Goal: Task Accomplishment & Management: Use online tool/utility

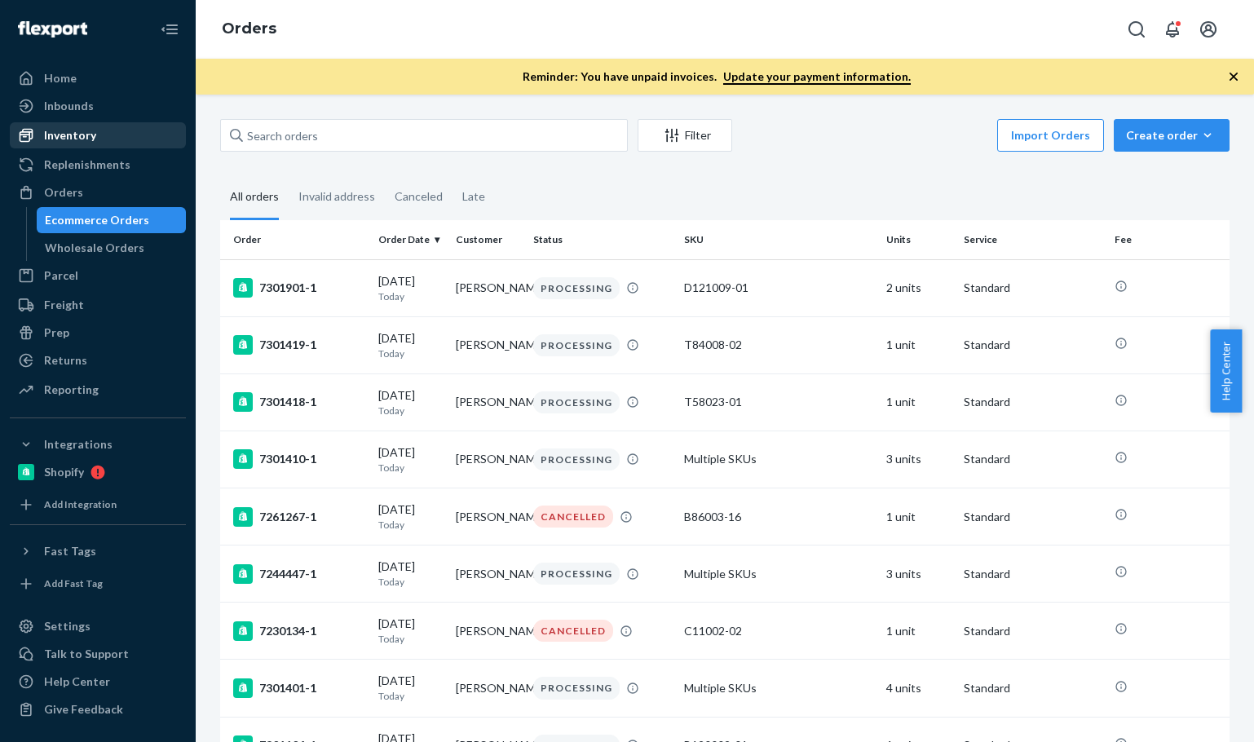
click at [98, 138] on div "Inventory" at bounding box center [97, 135] width 173 height 23
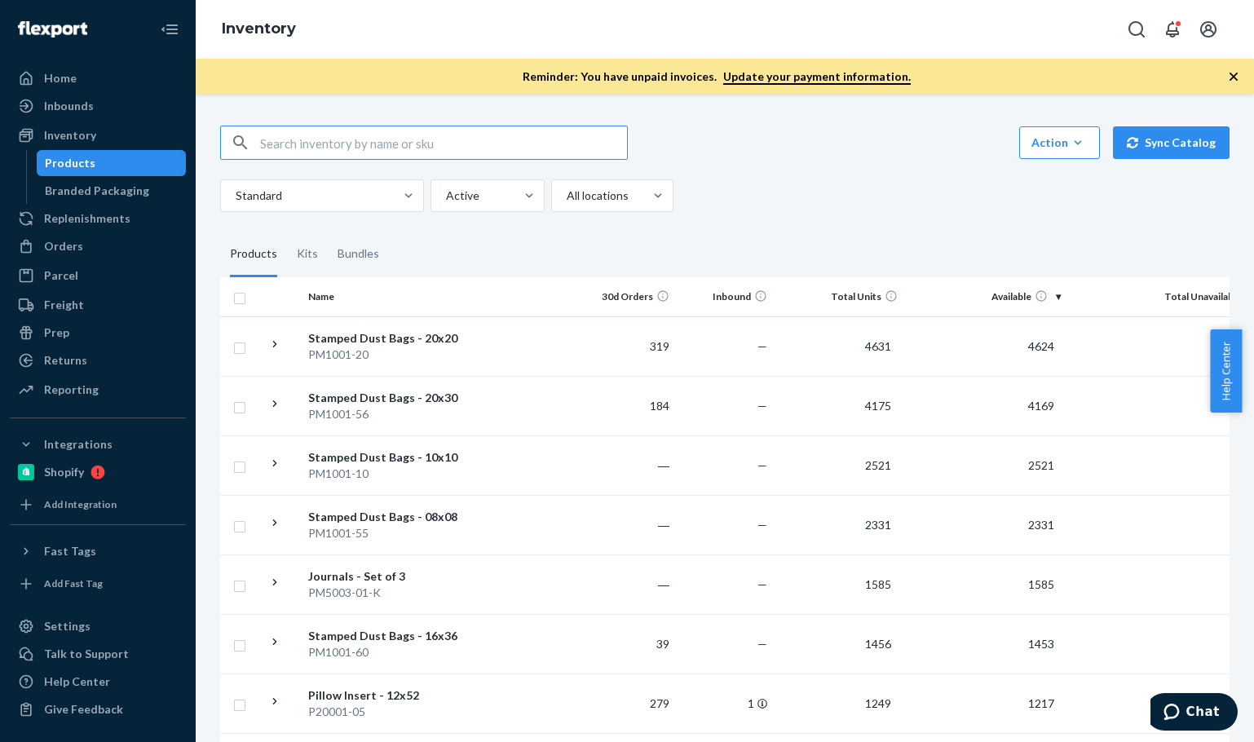
click at [350, 148] on input "text" at bounding box center [443, 142] width 367 height 33
type input "D121009-03-S02"
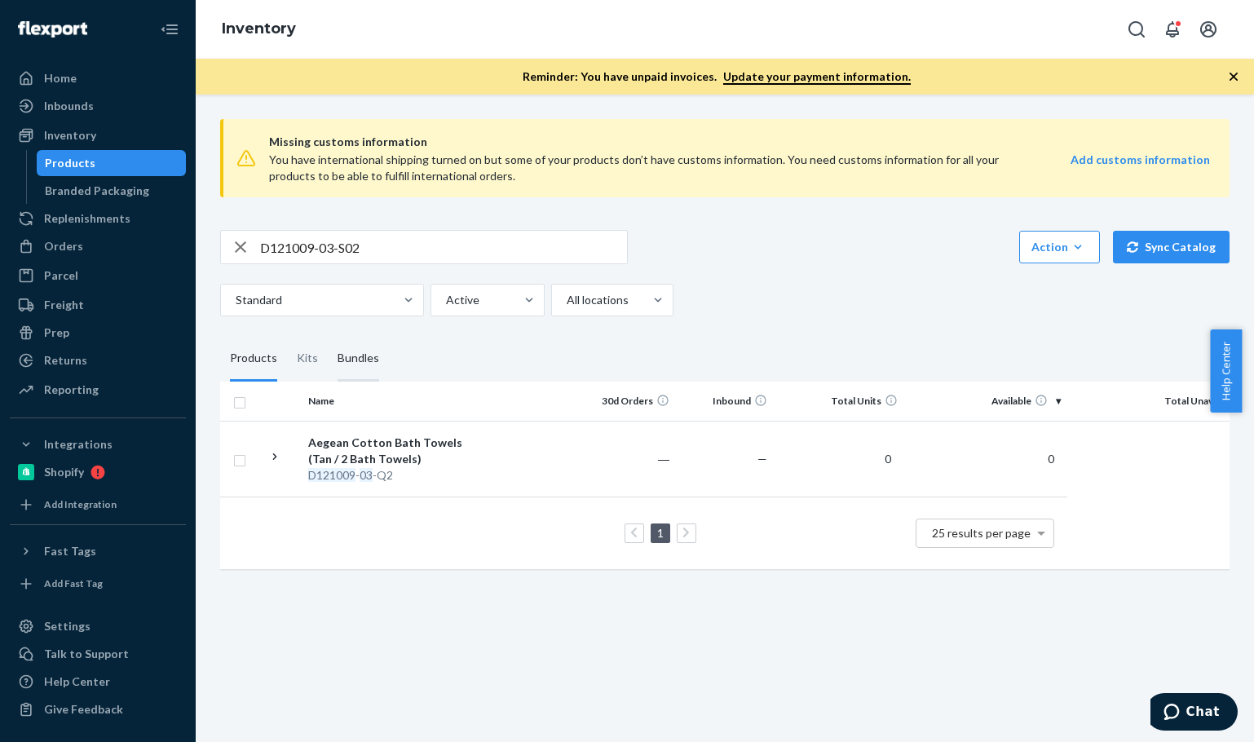
click at [328, 372] on div "Bundles" at bounding box center [358, 359] width 61 height 46
click at [328, 336] on input "Bundles" at bounding box center [328, 336] width 0 height 0
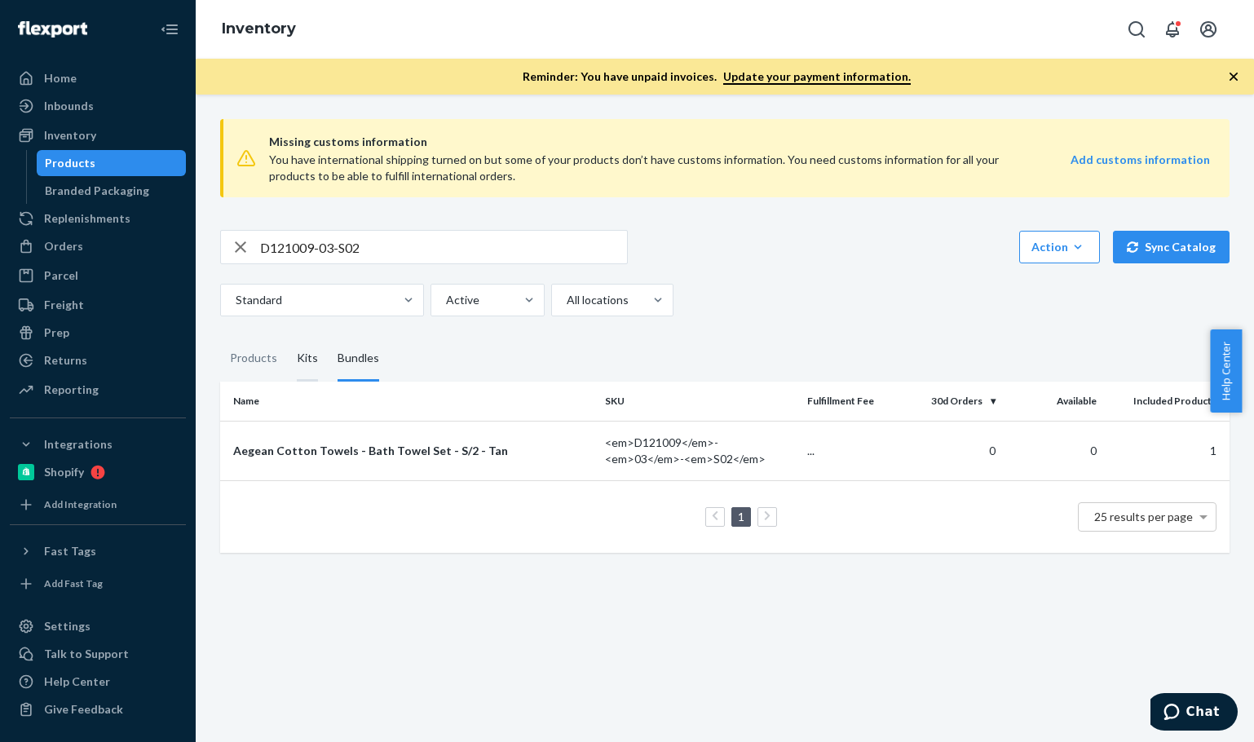
click at [303, 356] on div "Kits" at bounding box center [307, 359] width 21 height 46
click at [287, 336] on input "Kits" at bounding box center [287, 336] width 0 height 0
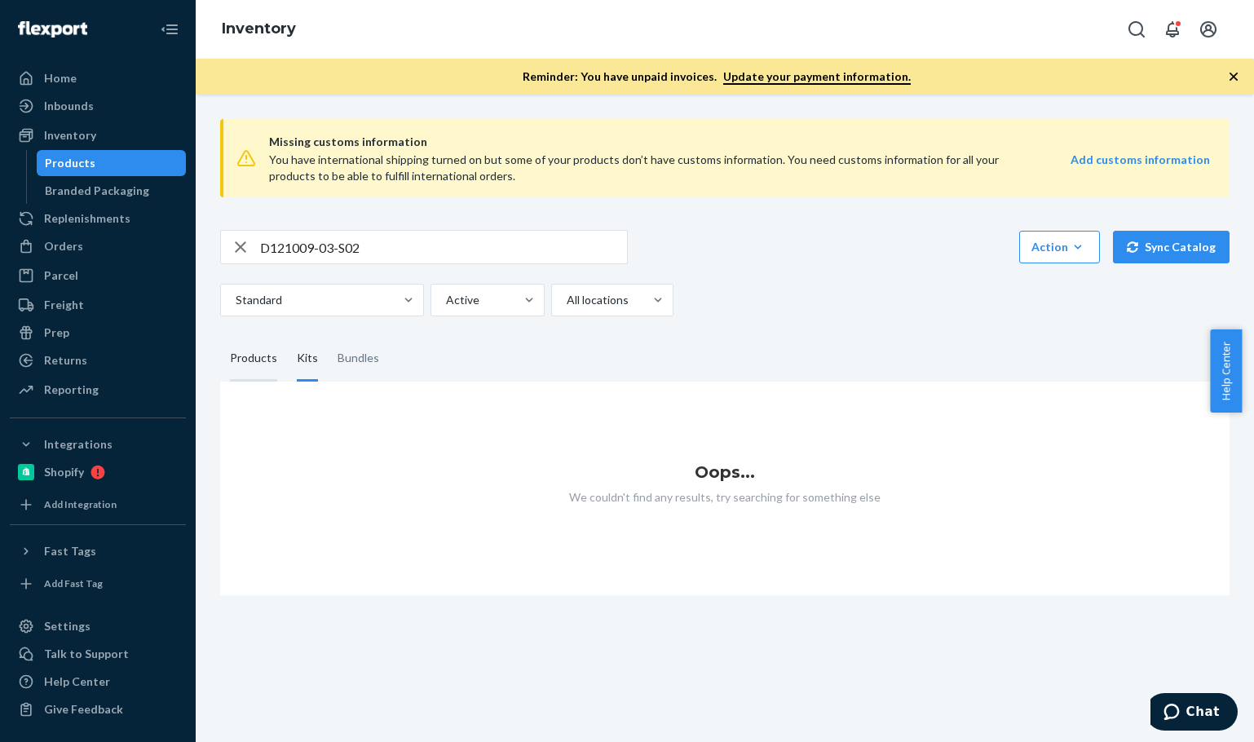
click at [244, 365] on div "Products" at bounding box center [253, 359] width 47 height 46
click at [220, 336] on input "Products" at bounding box center [220, 336] width 0 height 0
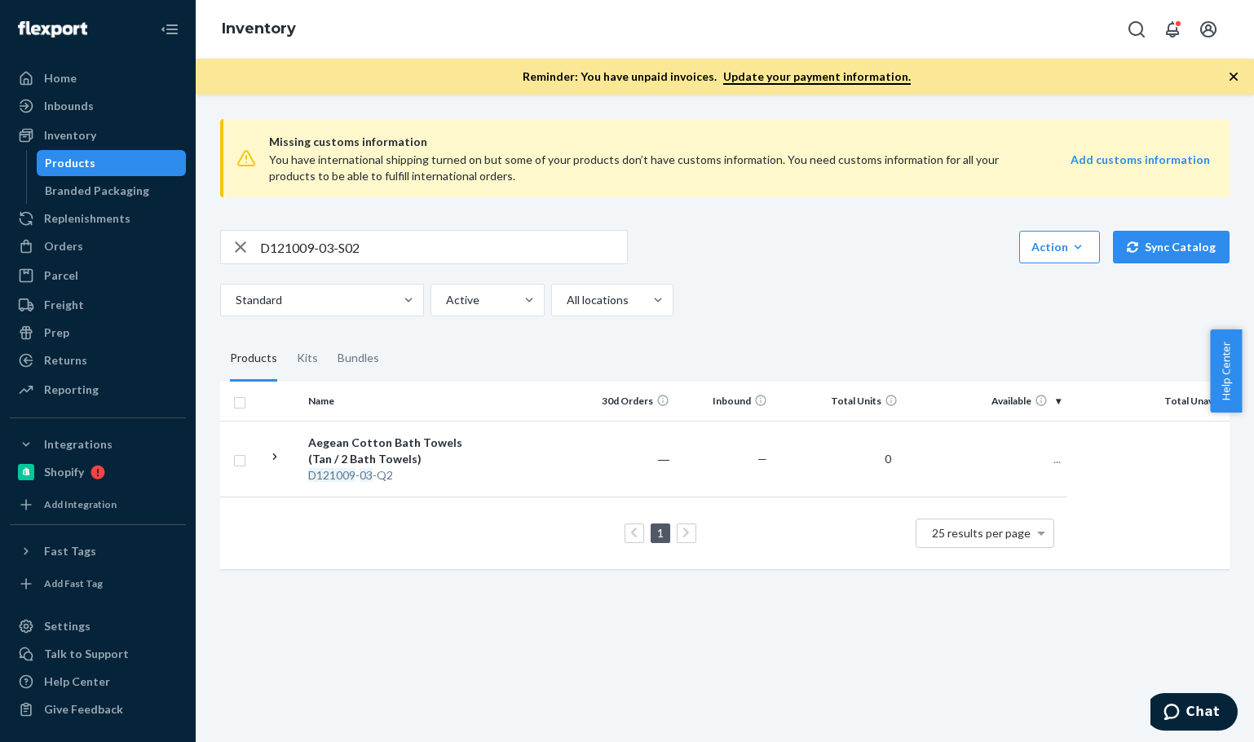
click at [803, 318] on div "Missing customs information You have international shipping turned on but some …" at bounding box center [725, 346] width 1034 height 480
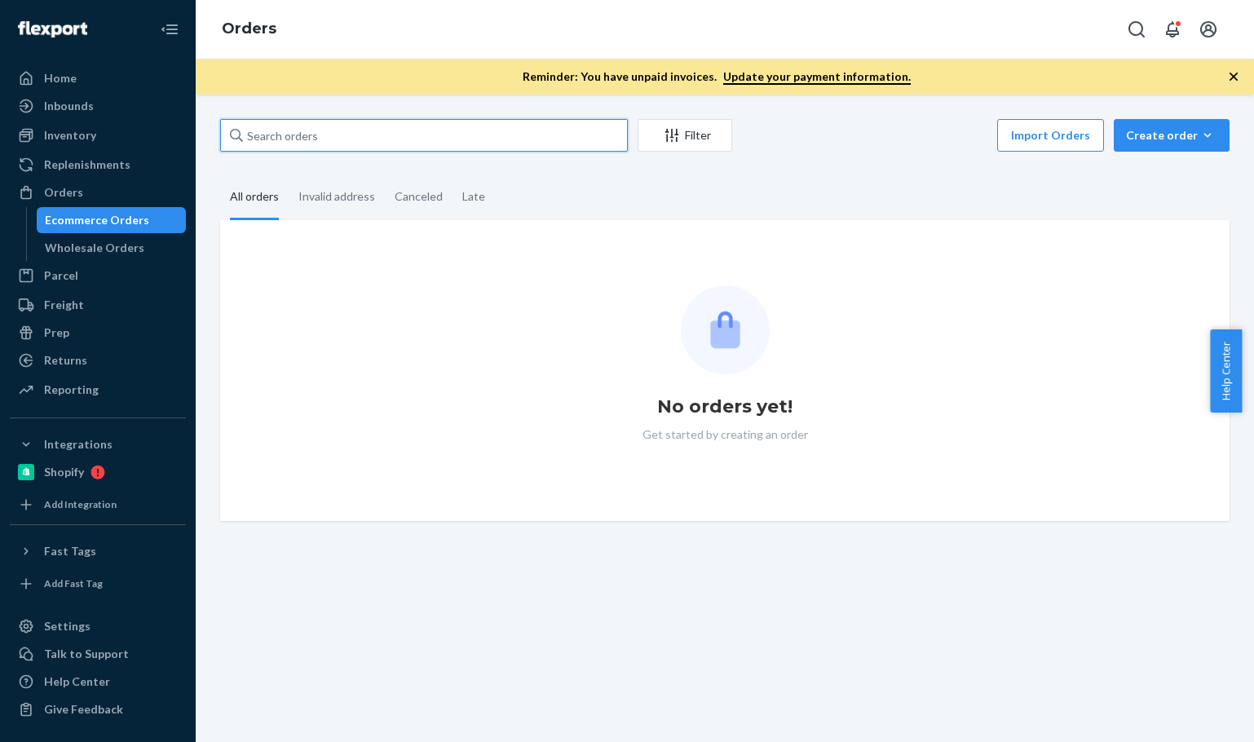
click at [344, 139] on input "text" at bounding box center [424, 135] width 408 height 33
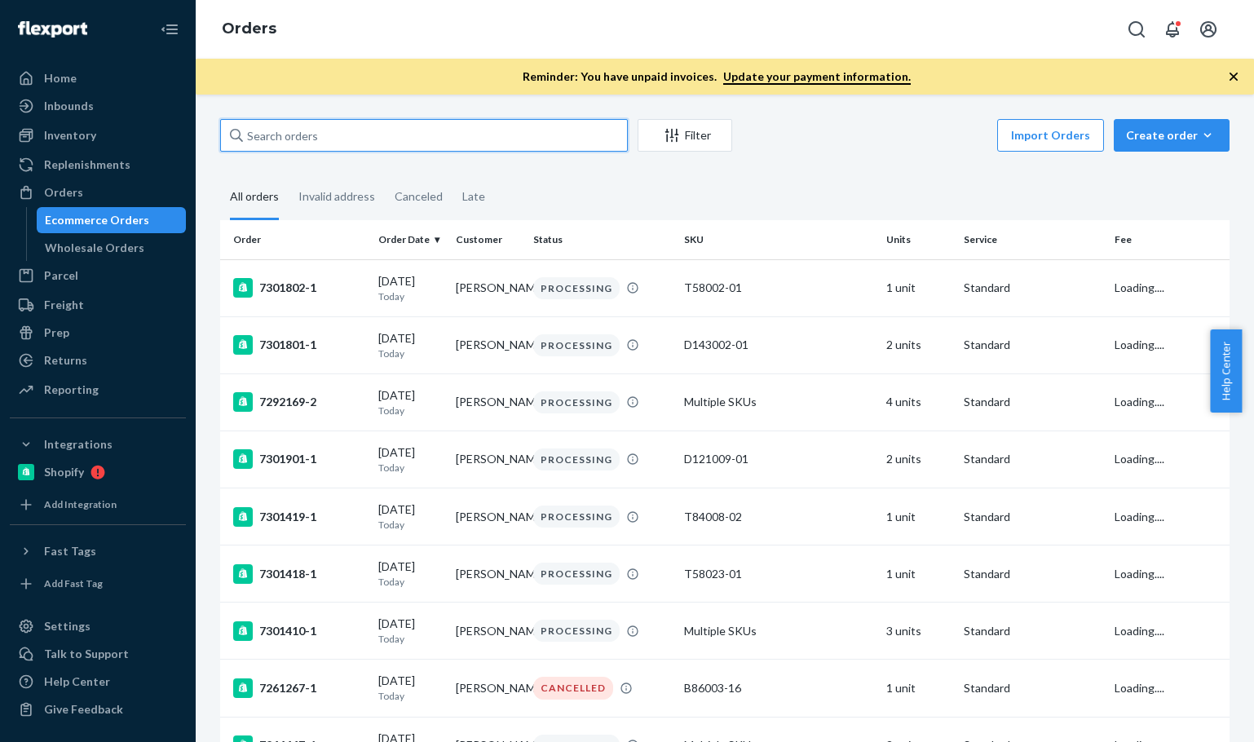
paste input "Alicia Mazzone"
click at [344, 139] on input "Alicia Mazzone" at bounding box center [424, 135] width 408 height 33
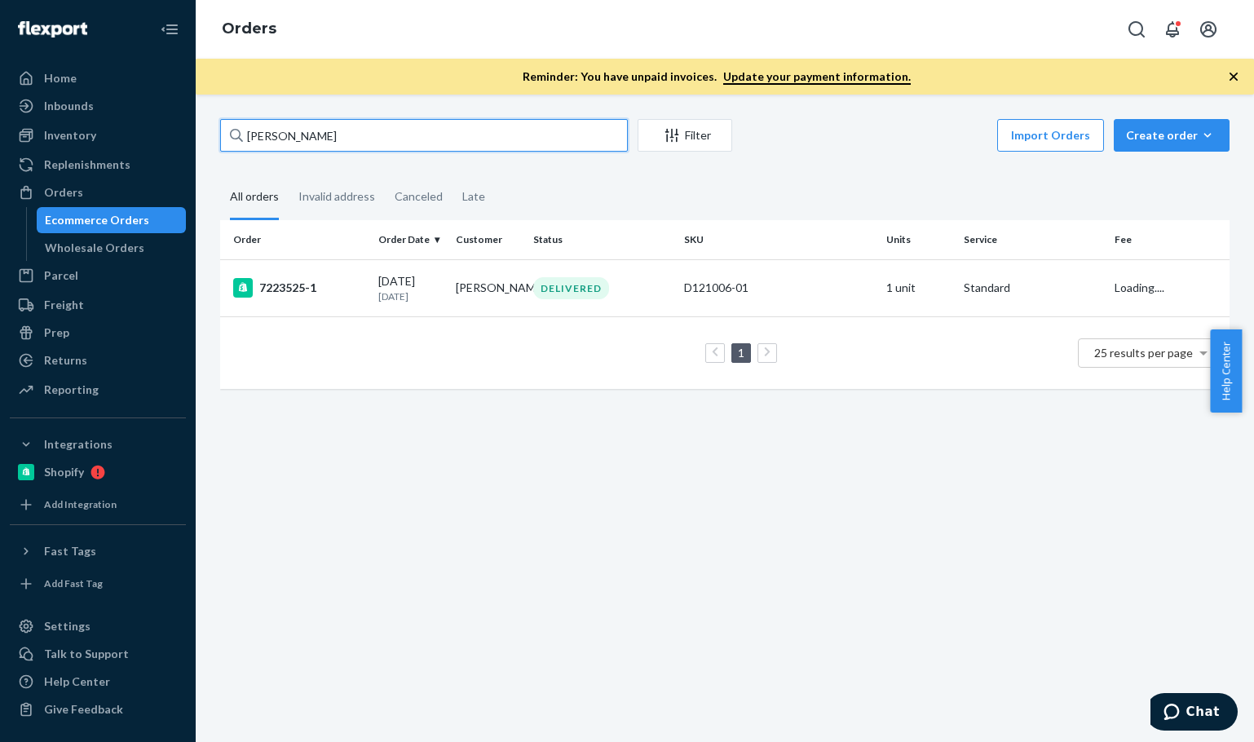
click at [345, 138] on input "Alicia Mazzone" at bounding box center [424, 135] width 408 height 33
type input "Alicia Mazzone"
click at [321, 301] on td "7223525-1" at bounding box center [296, 287] width 152 height 57
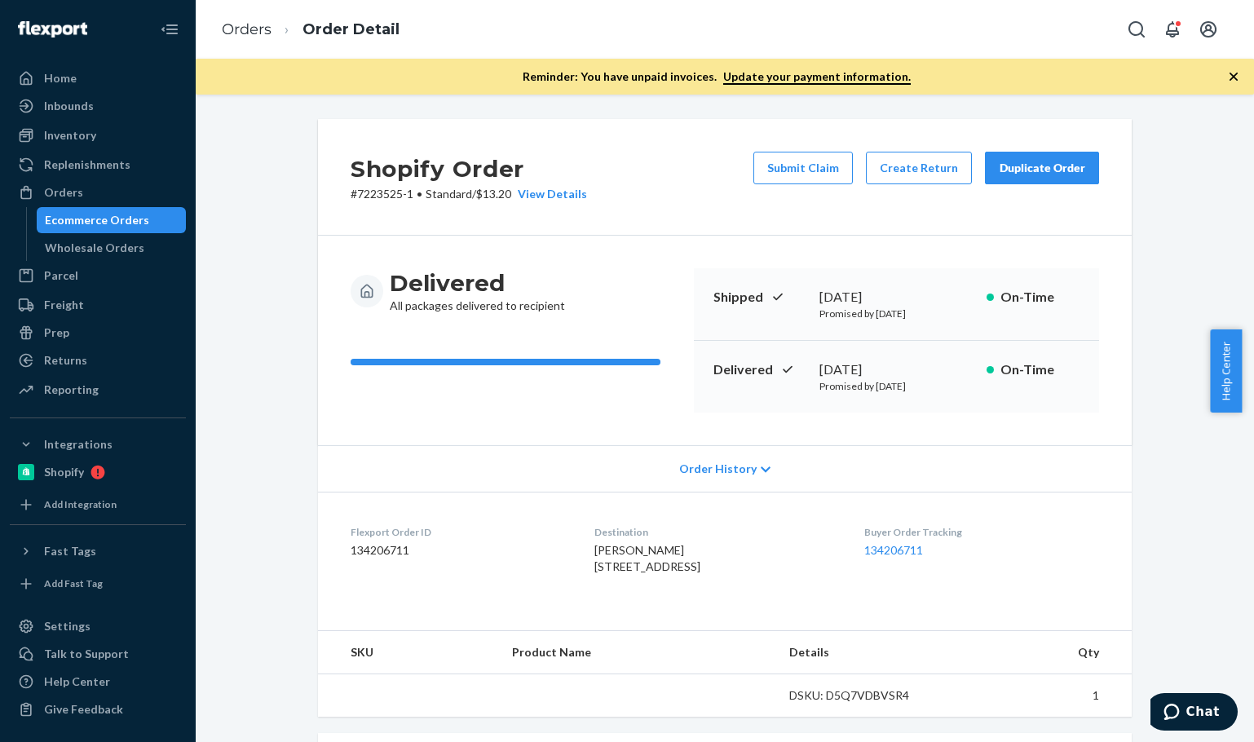
click at [1054, 184] on div "Submit Claim Create Return Duplicate Order" at bounding box center [926, 177] width 359 height 51
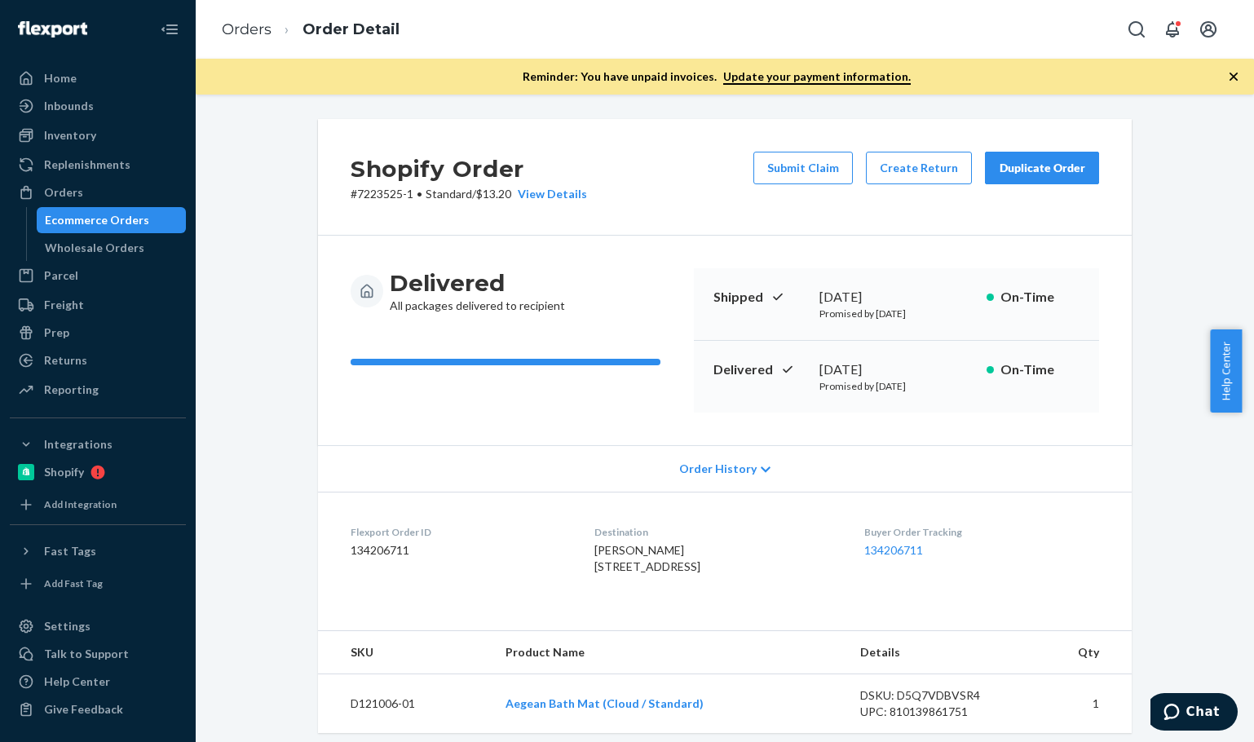
click at [1037, 175] on div "Duplicate Order" at bounding box center [1042, 168] width 86 height 16
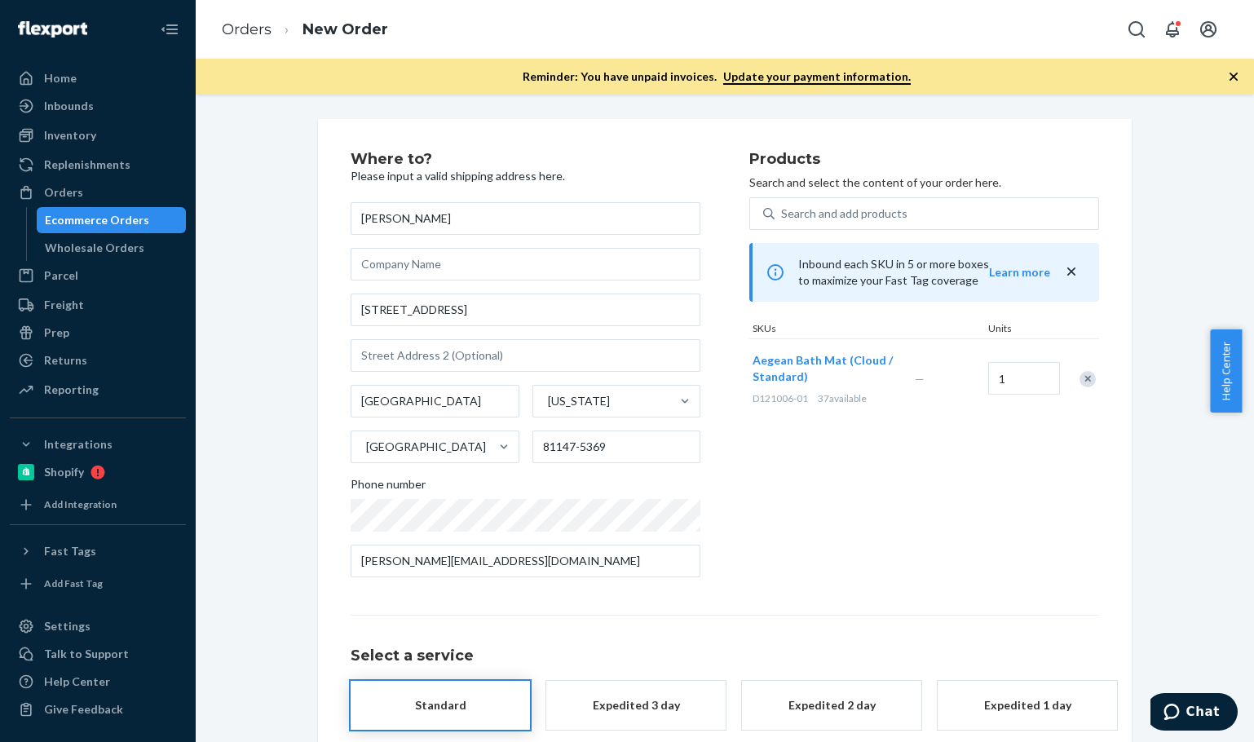
click at [962, 493] on div "Products Search and select the content of your order here. Search and add produ…" at bounding box center [924, 371] width 350 height 439
click at [963, 494] on div "Products Search and select the content of your order here. Search and add produ…" at bounding box center [924, 371] width 350 height 439
click at [1066, 269] on icon "close" at bounding box center [1071, 271] width 16 height 16
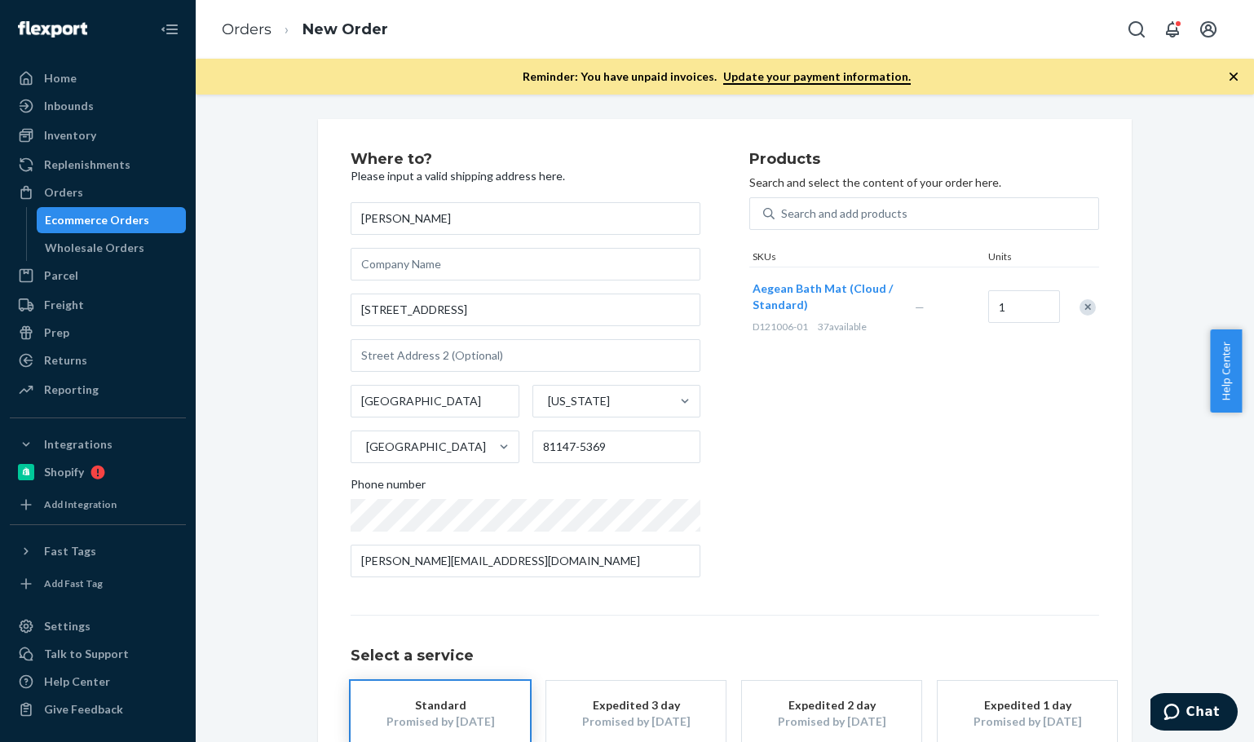
click at [908, 479] on div "Products Search and select the content of your order here. Search and add produ…" at bounding box center [924, 371] width 350 height 439
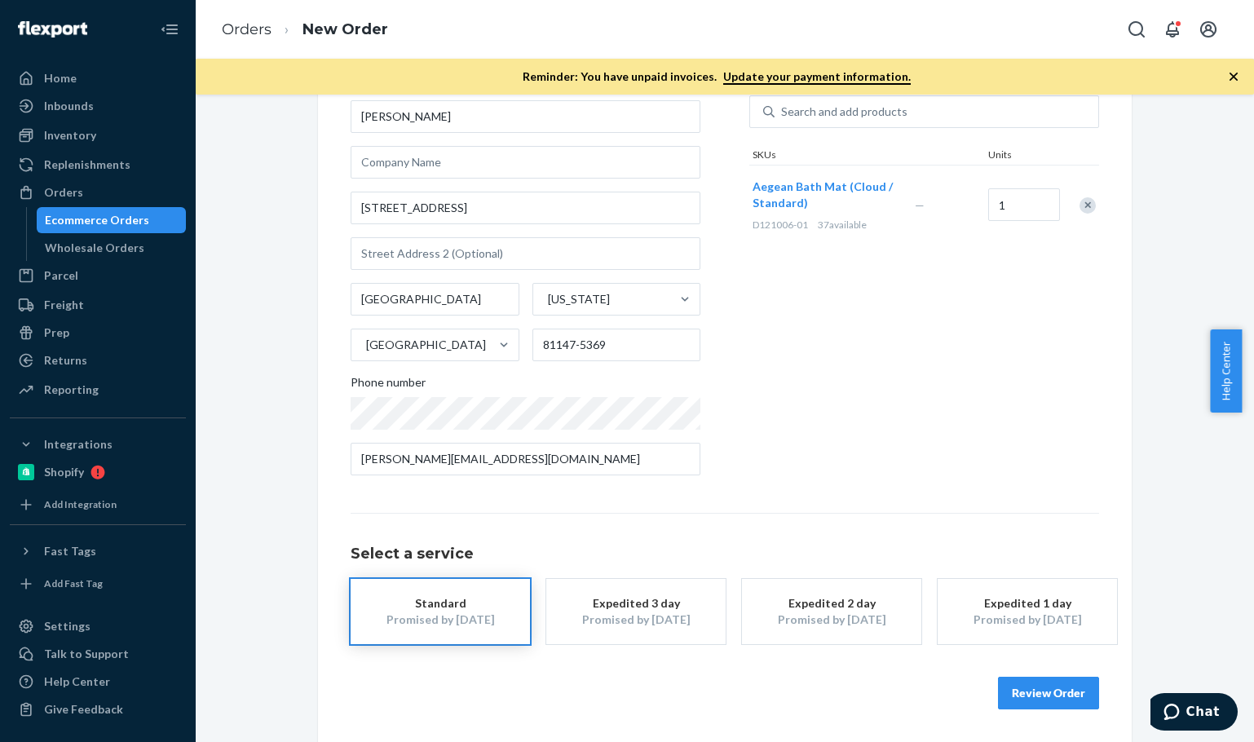
click at [1038, 613] on div "Promised by Aug 22, 2025" at bounding box center [1027, 620] width 130 height 16
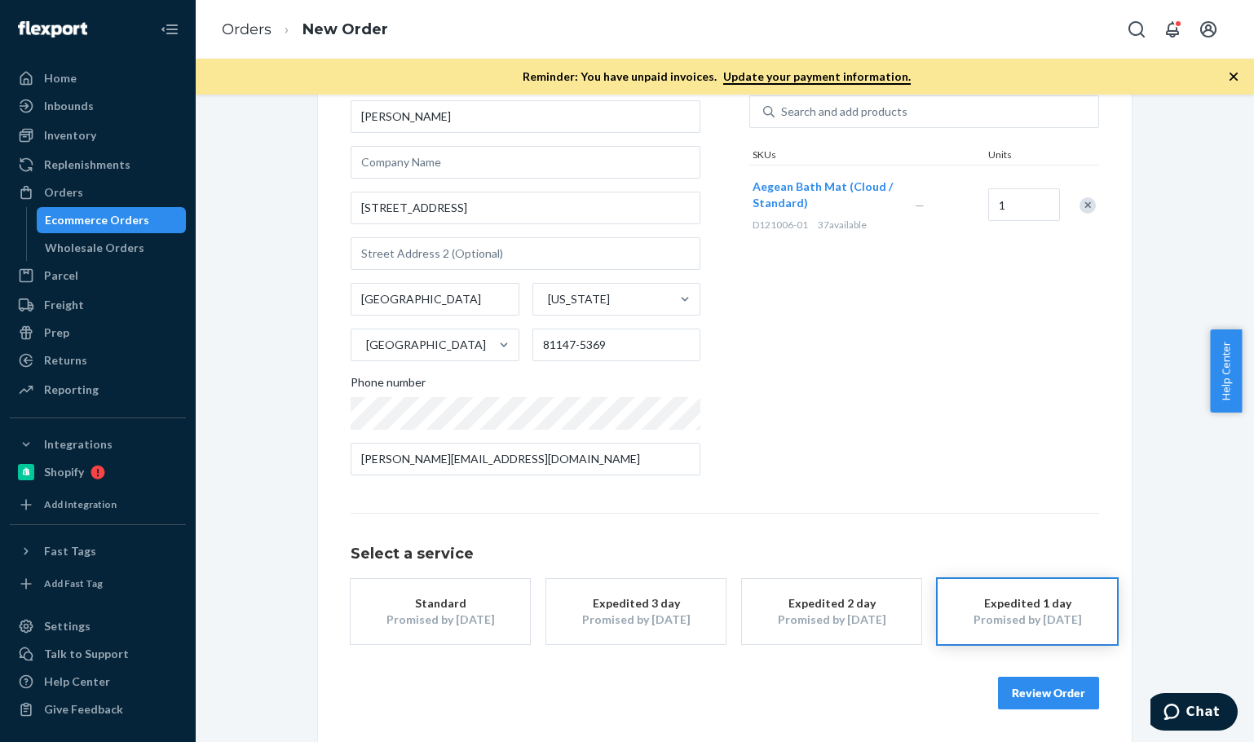
click at [1035, 685] on button "Review Order" at bounding box center [1048, 693] width 101 height 33
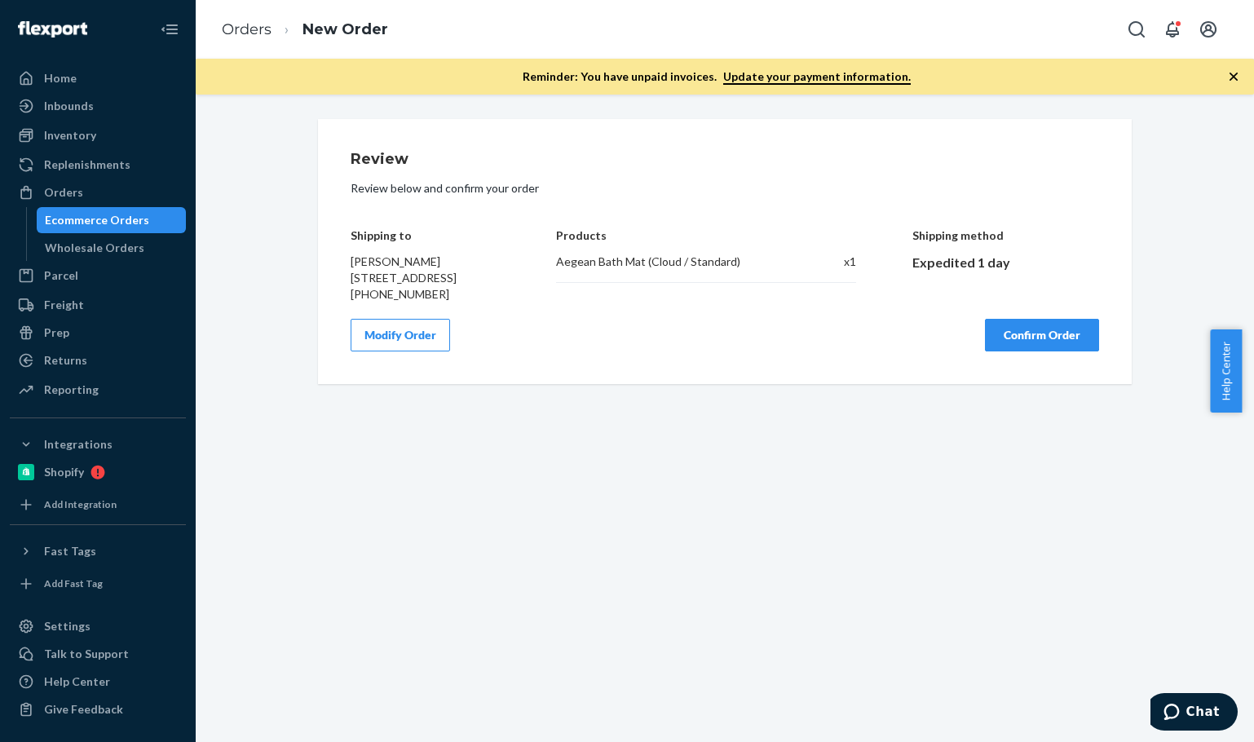
scroll to position [0, 0]
click at [1069, 351] on button "Confirm Order" at bounding box center [1042, 335] width 114 height 33
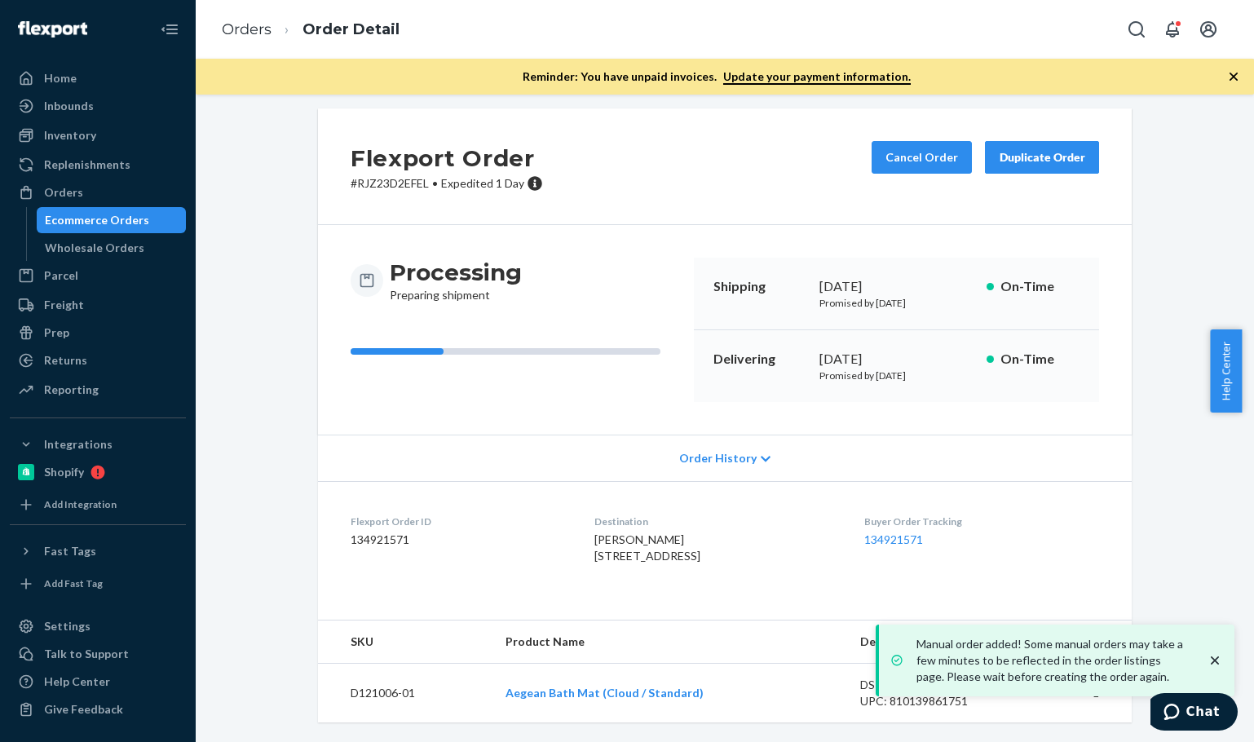
scroll to position [43, 0]
drag, startPoint x: 433, startPoint y: 511, endPoint x: 327, endPoint y: 492, distance: 107.7
click at [327, 492] on dl "Flexport Order ID 134921571 Destination Alicia Mazzone 178 N 14th St Pagosa Spr…" at bounding box center [725, 542] width 814 height 122
click at [435, 532] on dd "134921571" at bounding box center [460, 540] width 218 height 16
drag, startPoint x: 338, startPoint y: 494, endPoint x: 325, endPoint y: 490, distance: 13.7
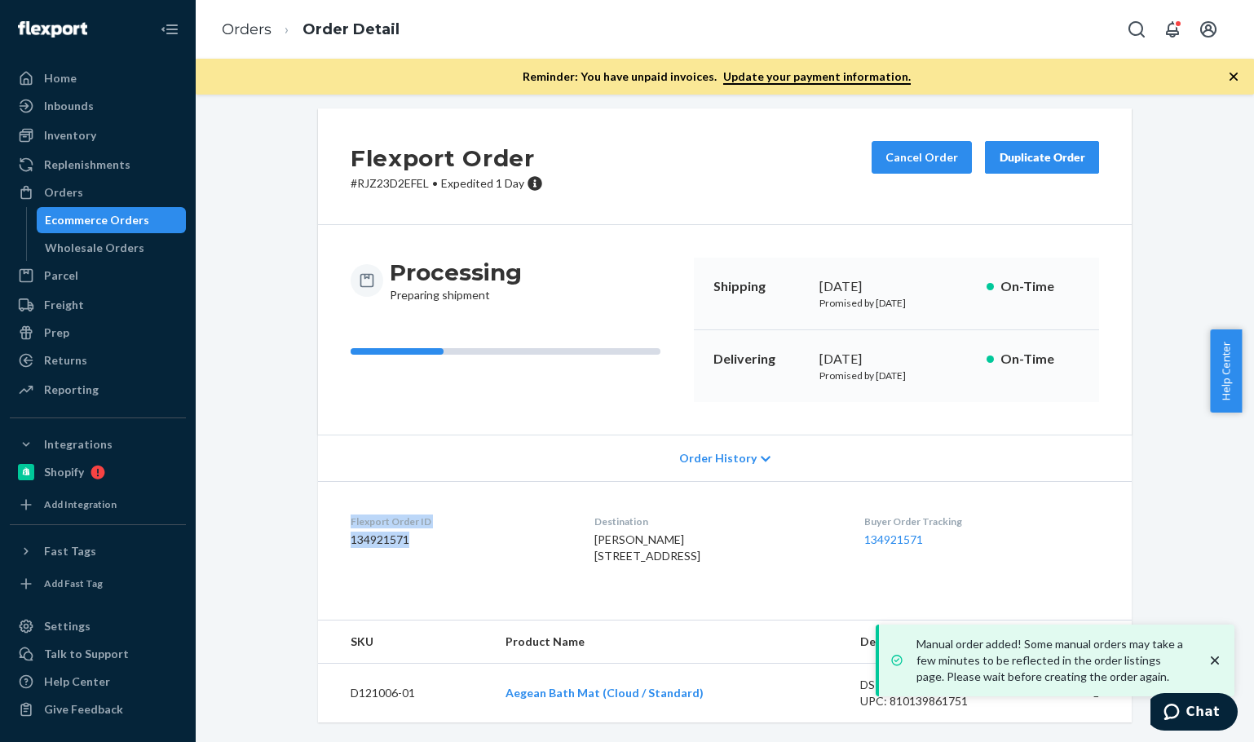
click at [325, 490] on dl "Flexport Order ID 134921571 Destination Alicia Mazzone 178 N 14th St Pagosa Spr…" at bounding box center [725, 542] width 814 height 122
copy div "Flexport Order ID 134921571"
